Goal: Task Accomplishment & Management: Manage account settings

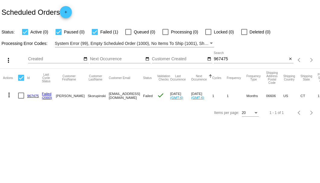
click at [33, 95] on link "967475" at bounding box center [33, 96] width 12 height 4
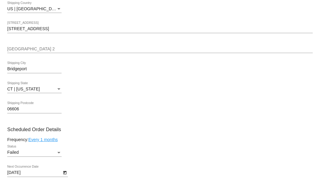
scroll to position [342, 0]
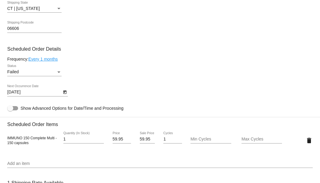
click at [58, 70] on div "Status" at bounding box center [58, 72] width 5 height 5
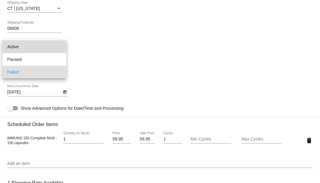
click at [50, 47] on span "Active" at bounding box center [34, 46] width 54 height 13
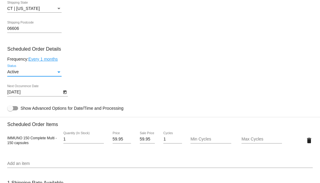
click at [64, 92] on icon "Open calendar" at bounding box center [65, 92] width 4 height 7
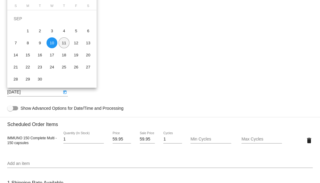
click at [63, 42] on div "11" at bounding box center [64, 42] width 11 height 11
type input "9/11/2025"
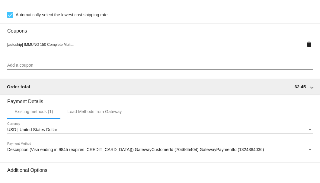
scroll to position [607, 0]
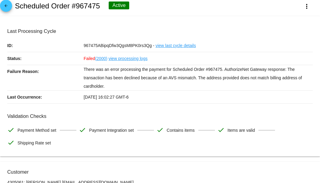
scroll to position [0, 0]
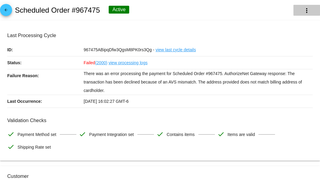
click at [303, 12] on mat-icon "more_vert" at bounding box center [306, 10] width 7 height 7
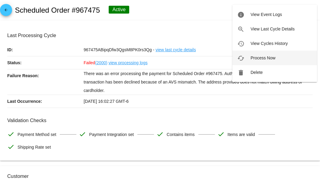
click at [258, 58] on span "Process Now" at bounding box center [262, 58] width 25 height 5
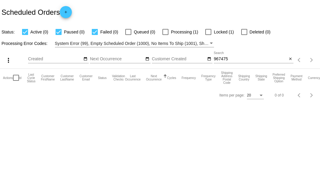
click at [234, 60] on input "967475" at bounding box center [250, 59] width 73 height 5
type input "967475"
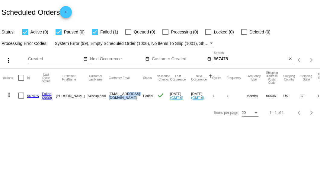
drag, startPoint x: 96, startPoint y: 95, endPoint x: 131, endPoint y: 99, distance: 34.8
click at [131, 99] on mat-cell "[EMAIL_ADDRESS][DOMAIN_NAME]" at bounding box center [126, 95] width 34 height 17
copy mat-cell "[EMAIL_ADDRESS][DOMAIN_NAME]"
click at [32, 96] on link "967475" at bounding box center [33, 96] width 12 height 4
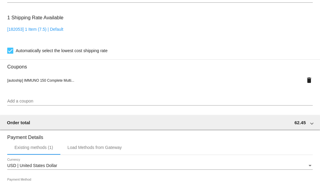
scroll to position [427, 0]
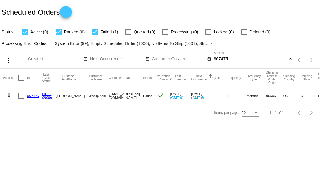
click at [18, 98] on div at bounding box center [21, 96] width 6 height 6
click at [21, 99] on input "checkbox" at bounding box center [21, 99] width 0 height 0
checkbox input "true"
click at [13, 96] on button "more_vert" at bounding box center [9, 94] width 12 height 12
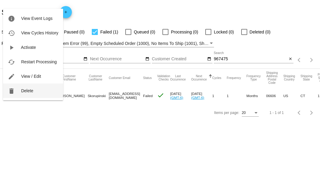
click at [30, 92] on span "Delete" at bounding box center [27, 90] width 12 height 5
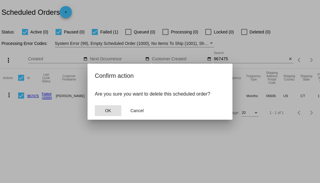
click at [114, 110] on button "OK" at bounding box center [108, 110] width 27 height 11
